Goal: Navigation & Orientation: Find specific page/section

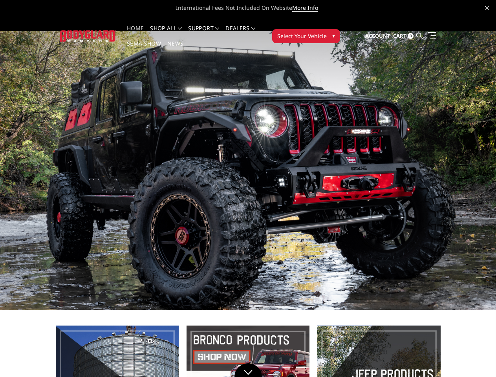
click at [211, 28] on li "Support FAQ Install Instructions Shipping Warranty Terms & Conditions Cancellat…" at bounding box center [203, 33] width 37 height 15
click at [211, 33] on li "Support FAQ Install Instructions Shipping Warranty Terms & Conditions Cancellat…" at bounding box center [203, 33] width 37 height 15
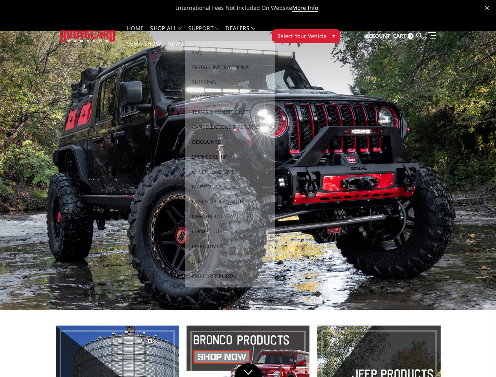
click at [327, 32] on span "Select Your Vehicle" at bounding box center [302, 36] width 50 height 8
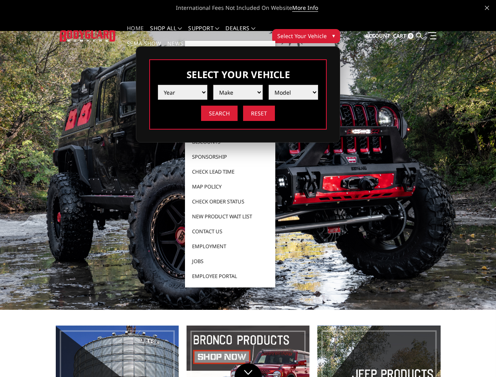
click at [327, 32] on span "Select Your Vehicle" at bounding box center [302, 36] width 50 height 8
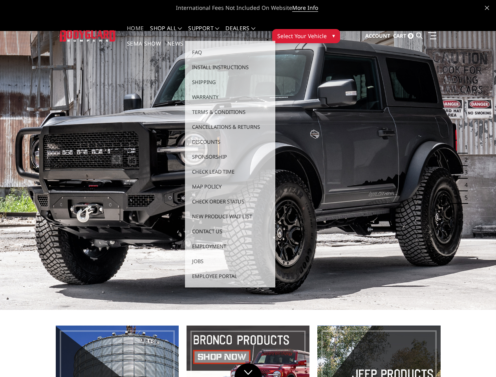
click at [462, 141] on button "1" at bounding box center [464, 147] width 8 height 13
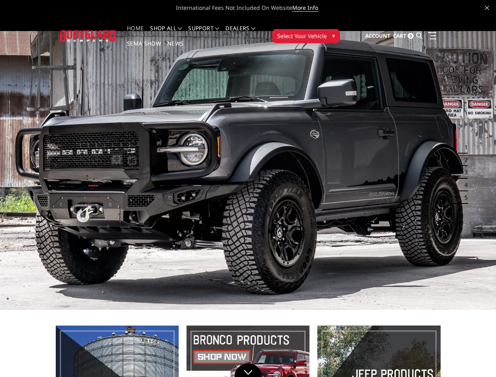
click at [464, 141] on button "1" at bounding box center [464, 147] width 8 height 13
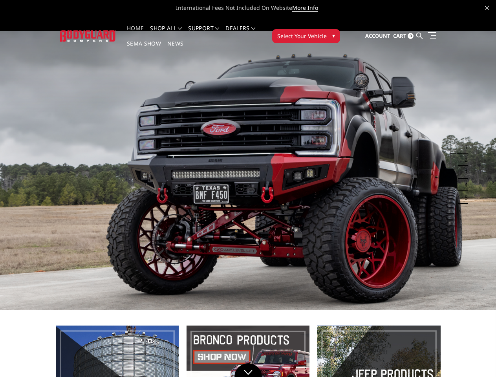
click at [462, 154] on button "2" at bounding box center [464, 160] width 8 height 13
click at [464, 154] on button "2" at bounding box center [464, 160] width 8 height 13
click at [462, 166] on button "3" at bounding box center [464, 172] width 8 height 13
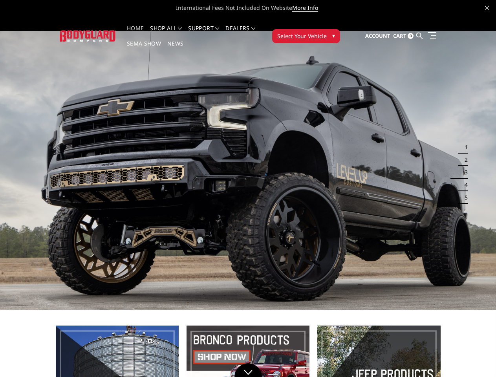
click at [464, 166] on button "3" at bounding box center [464, 172] width 8 height 13
